Goal: Task Accomplishment & Management: Use online tool/utility

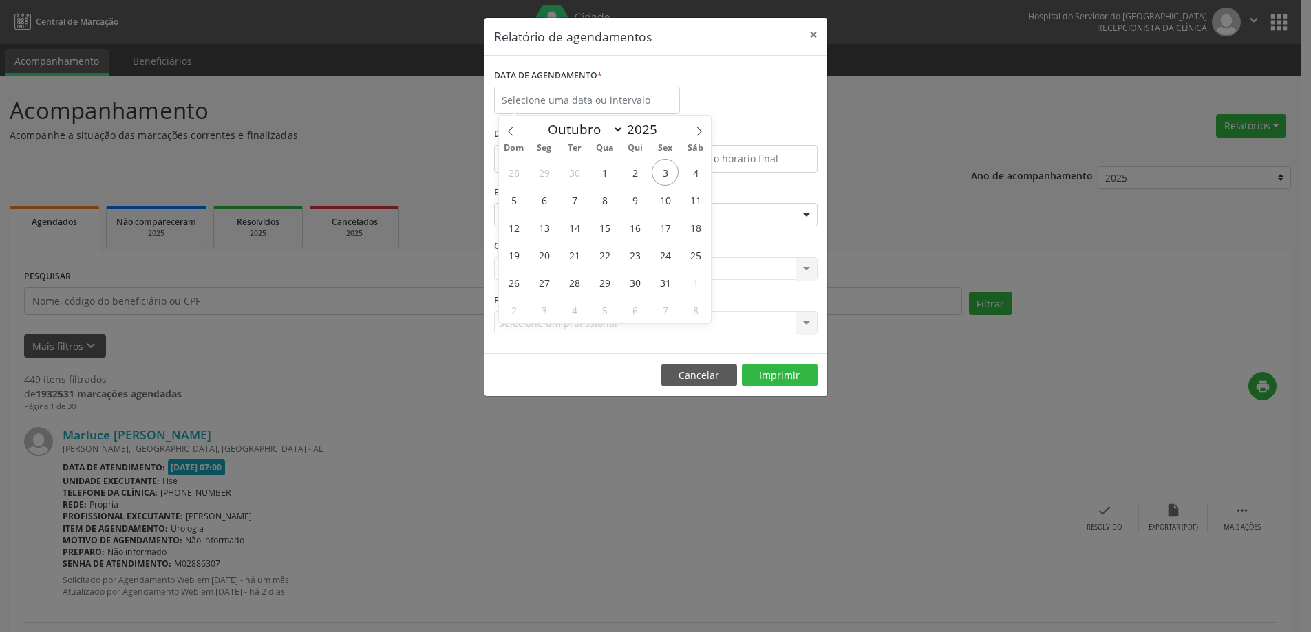
select select "9"
click at [664, 164] on span "3" at bounding box center [665, 172] width 27 height 27
type input "[DATE]"
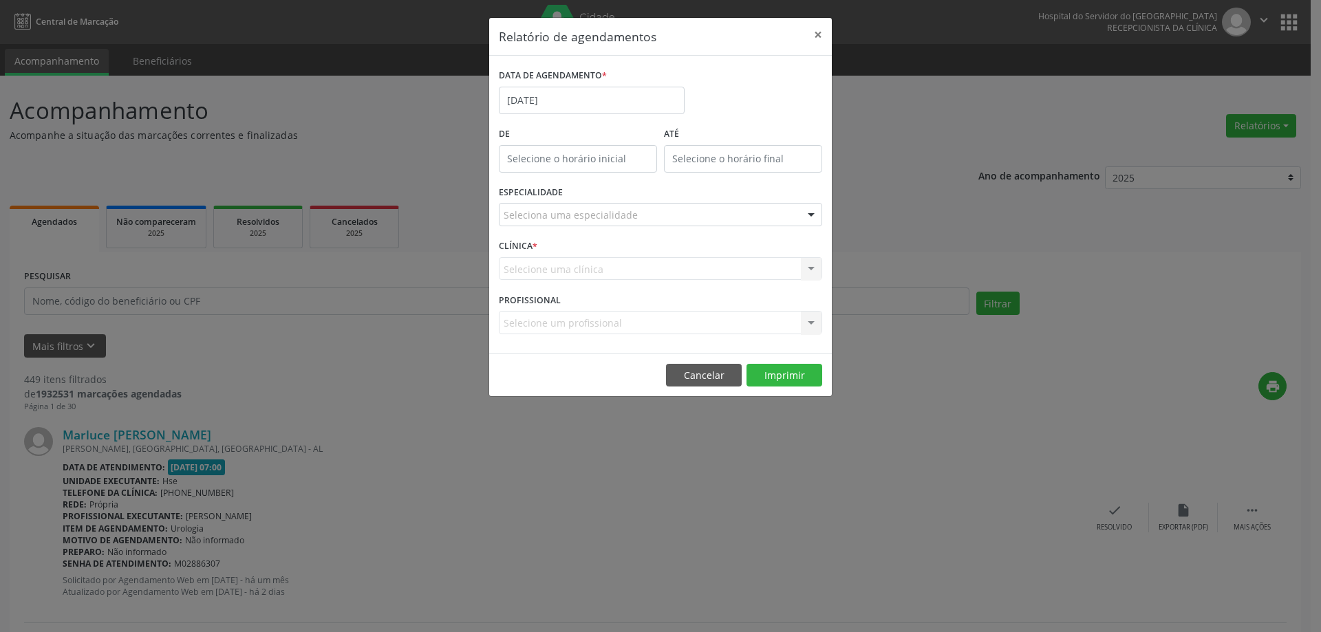
click at [658, 213] on div "Seleciona uma especialidade" at bounding box center [660, 214] width 323 height 23
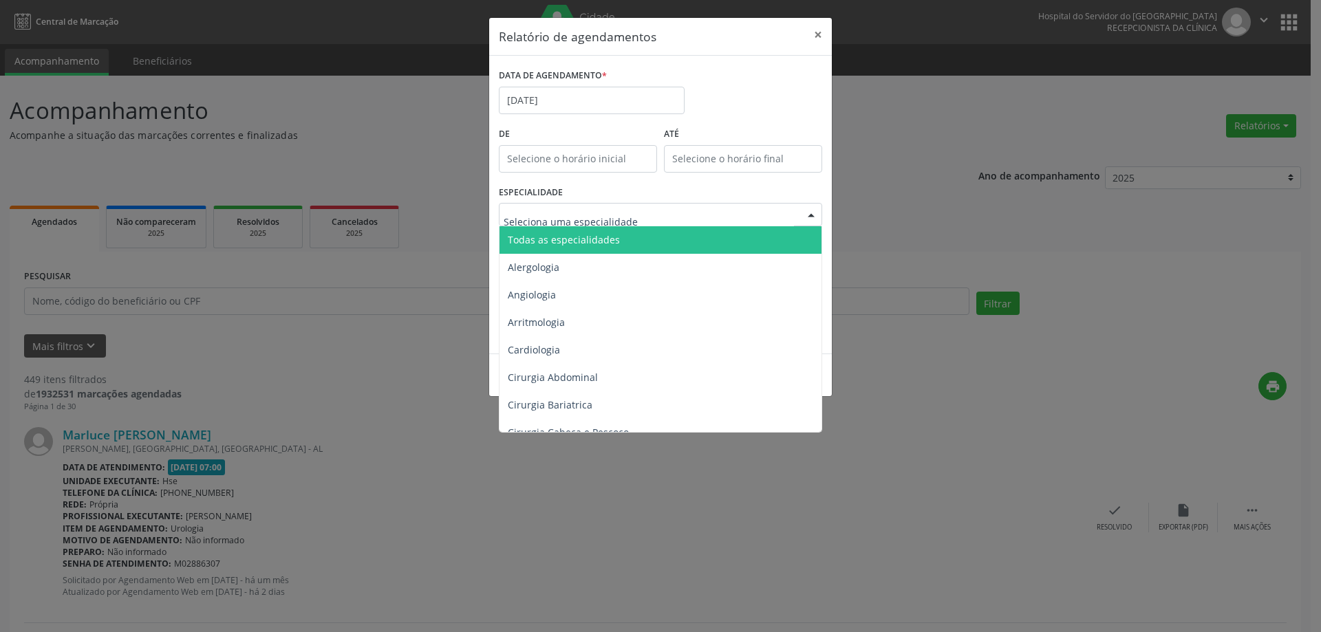
click at [631, 228] on span "Todas as especialidades" at bounding box center [662, 240] width 324 height 28
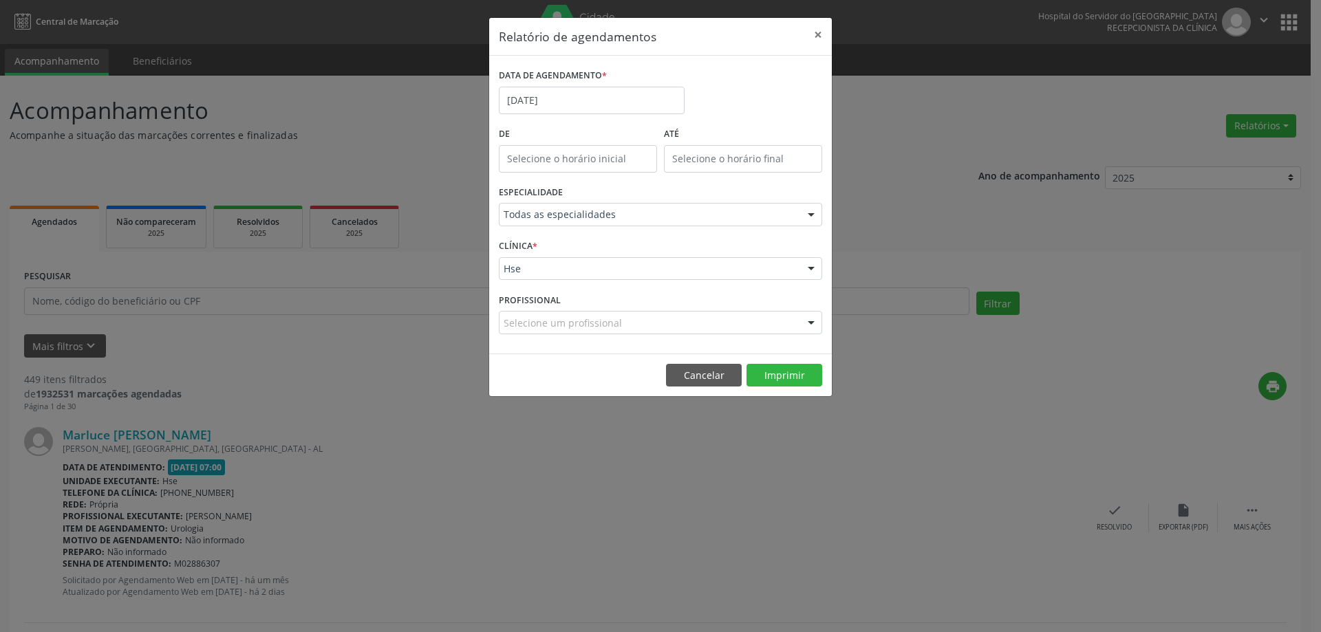
click at [689, 315] on div "Selecione um profissional" at bounding box center [660, 322] width 323 height 23
click at [763, 253] on div "CLÍNICA * Hse Hse Nenhum resultado encontrado para: " " Não há nenhuma opção pa…" at bounding box center [660, 263] width 330 height 54
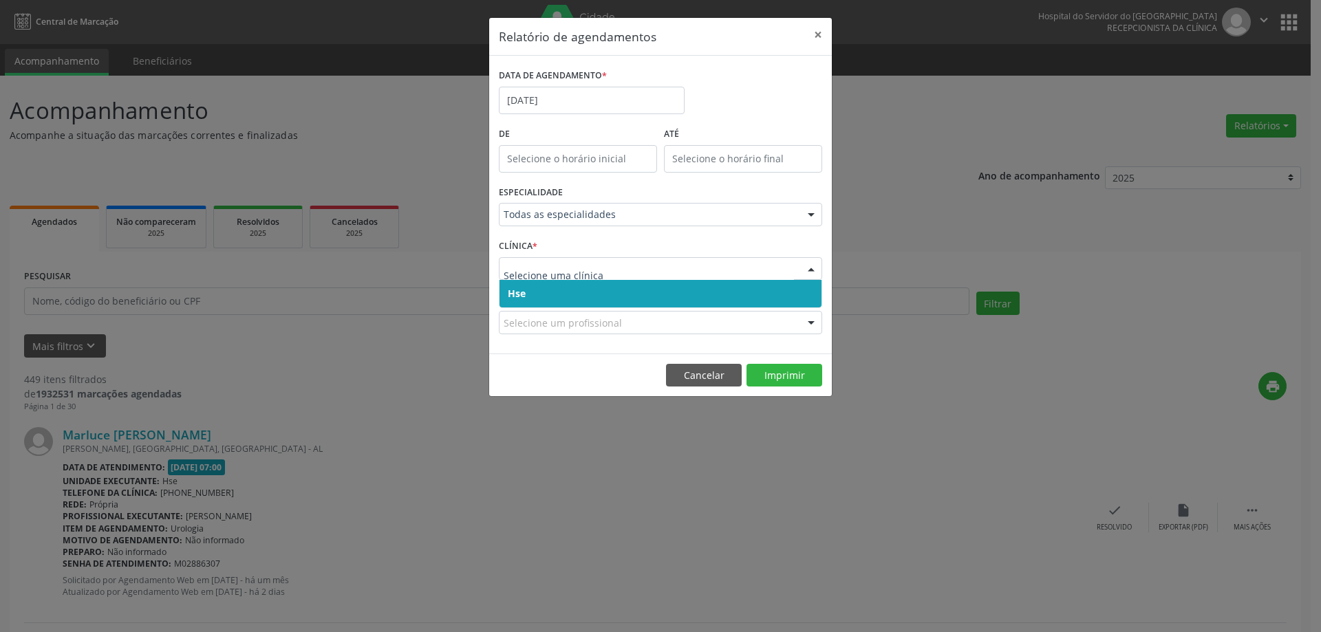
click at [730, 294] on span "Hse" at bounding box center [661, 294] width 322 height 28
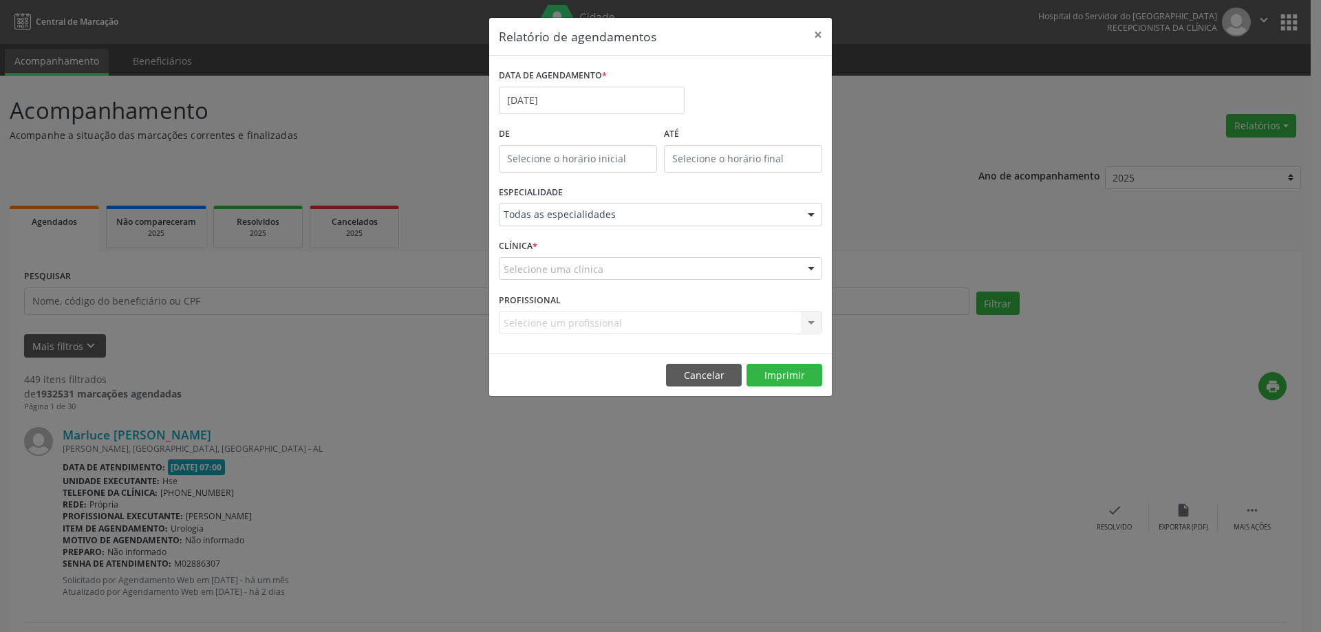
click at [723, 272] on div "Selecione uma clínica" at bounding box center [660, 268] width 323 height 23
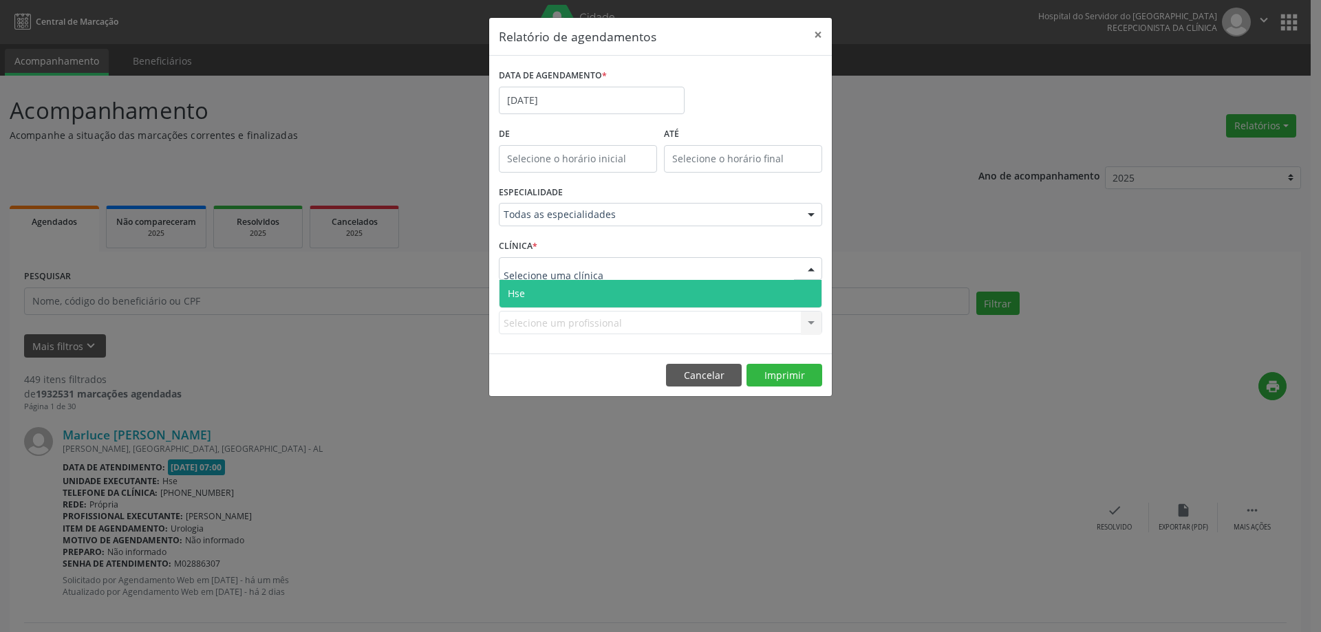
click at [724, 296] on span "Hse" at bounding box center [661, 294] width 322 height 28
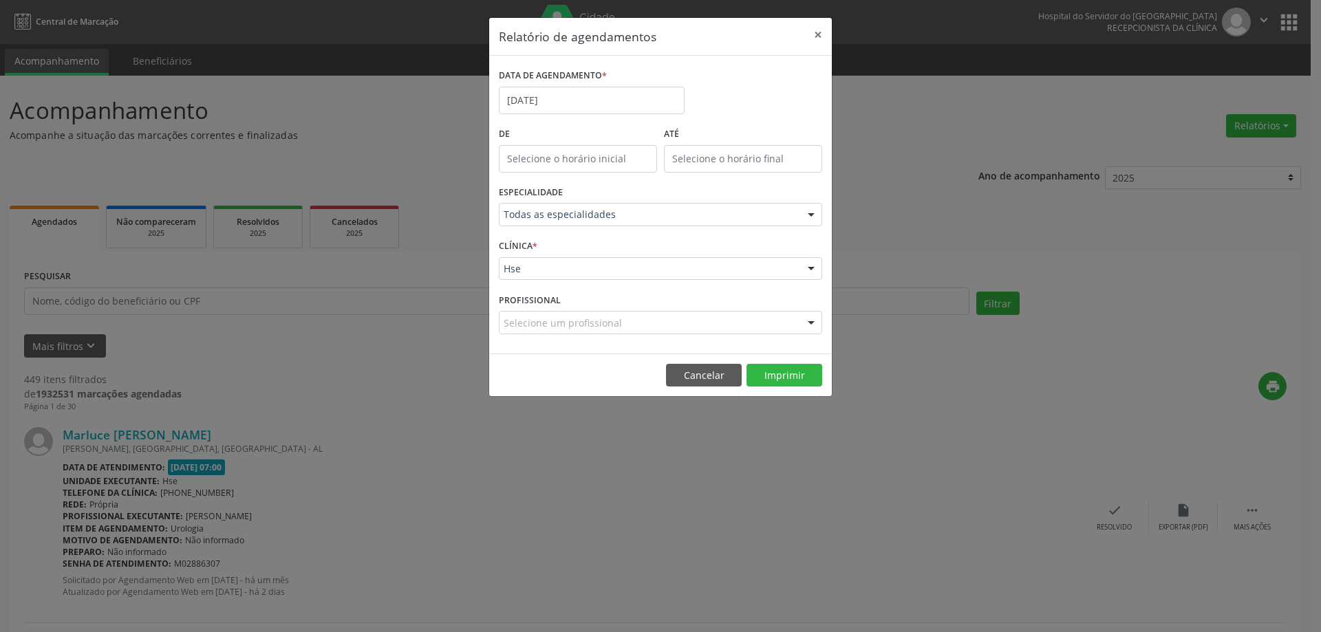
click at [757, 320] on div "Selecione um profissional" at bounding box center [660, 322] width 323 height 23
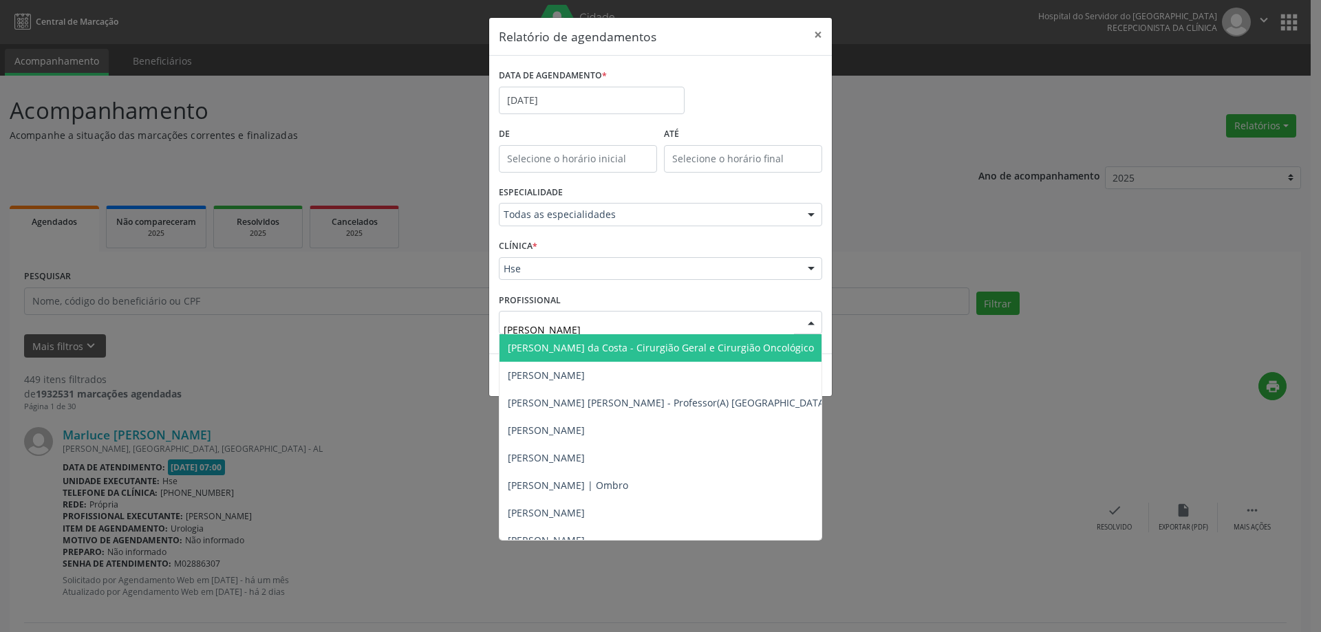
type input "[PERSON_NAME]"
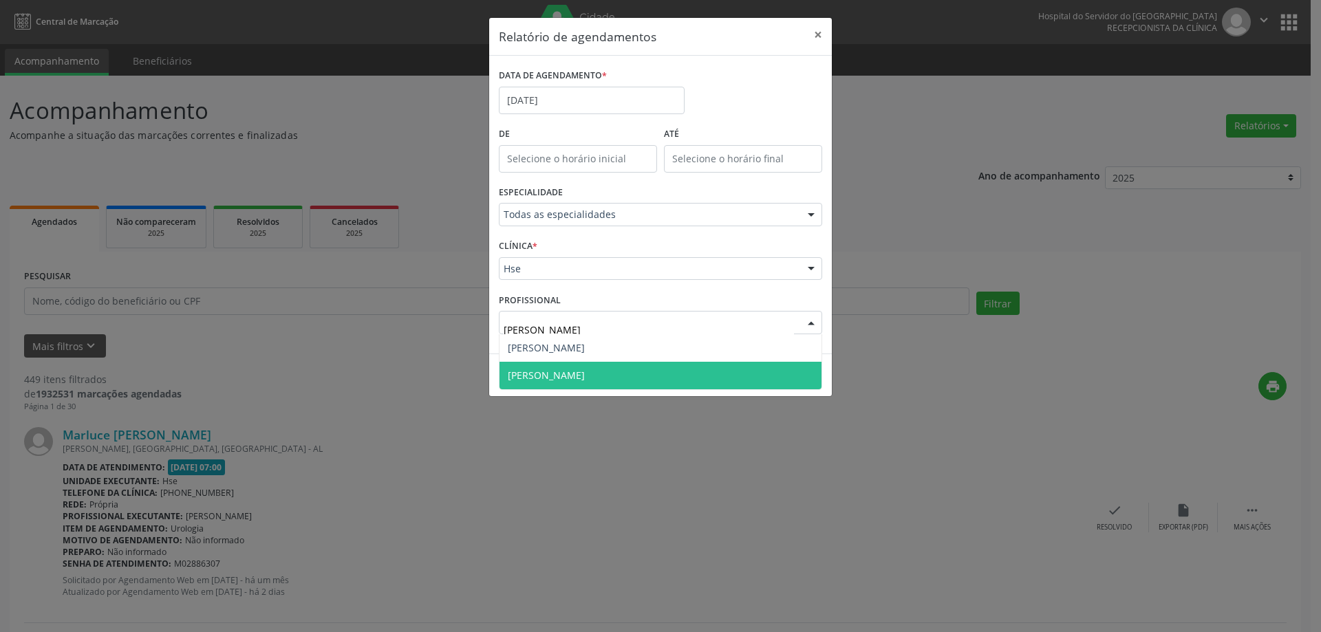
click at [689, 365] on span "[PERSON_NAME]" at bounding box center [661, 376] width 322 height 28
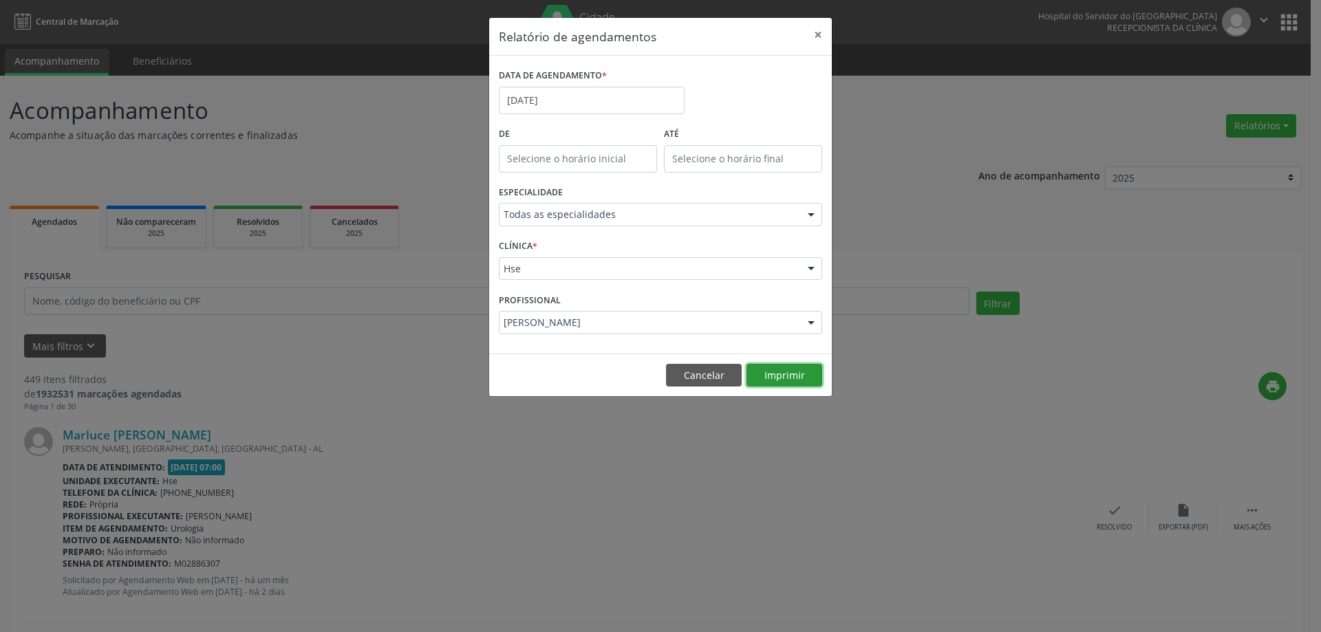
click at [766, 374] on button "Imprimir" at bounding box center [785, 375] width 76 height 23
click at [822, 26] on button "×" at bounding box center [818, 35] width 28 height 34
